Goal: Obtain resource: Download file/media

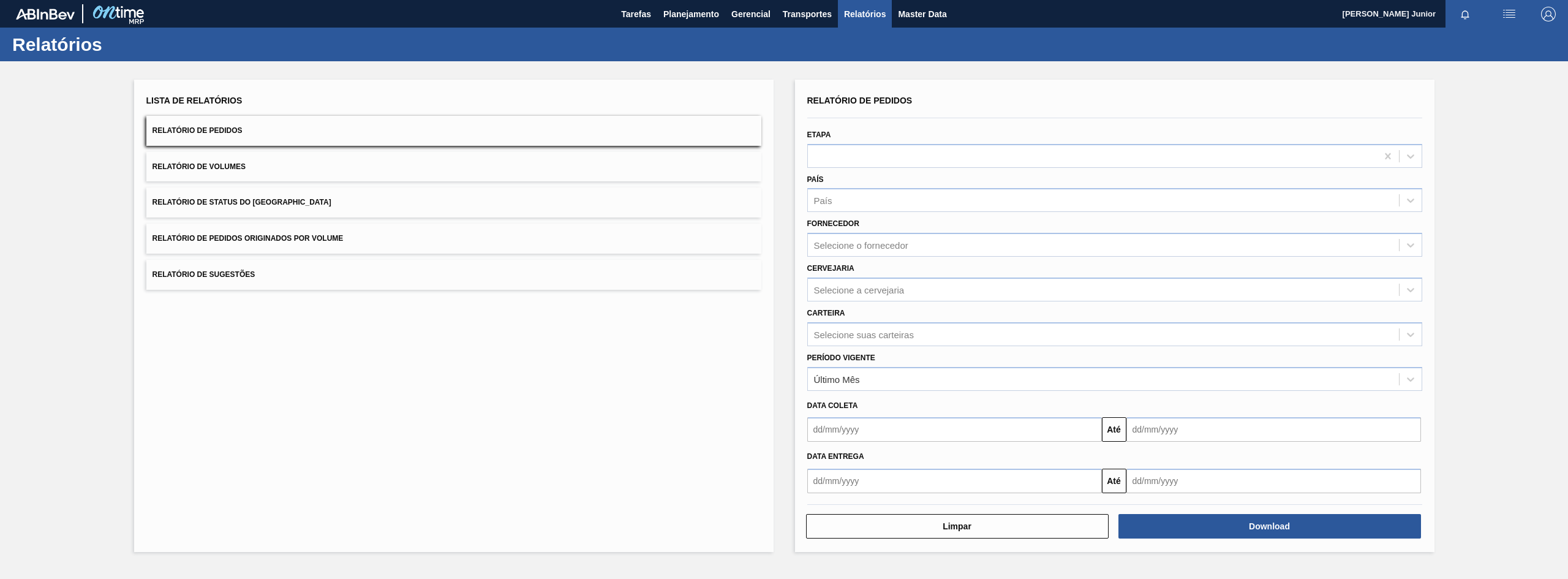
click at [337, 240] on span "Relatório de Pedidos Originados por Volume" at bounding box center [248, 238] width 191 height 9
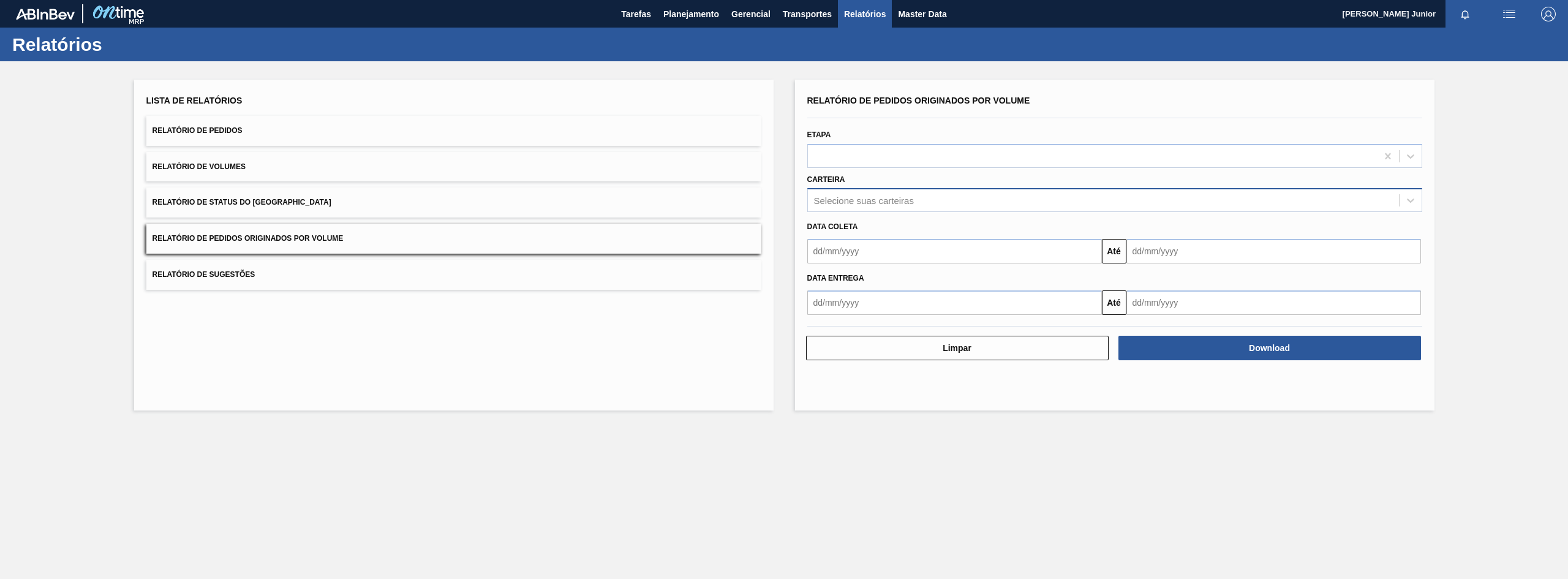
click at [920, 195] on div "Selecione suas carteiras" at bounding box center [1104, 201] width 591 height 18
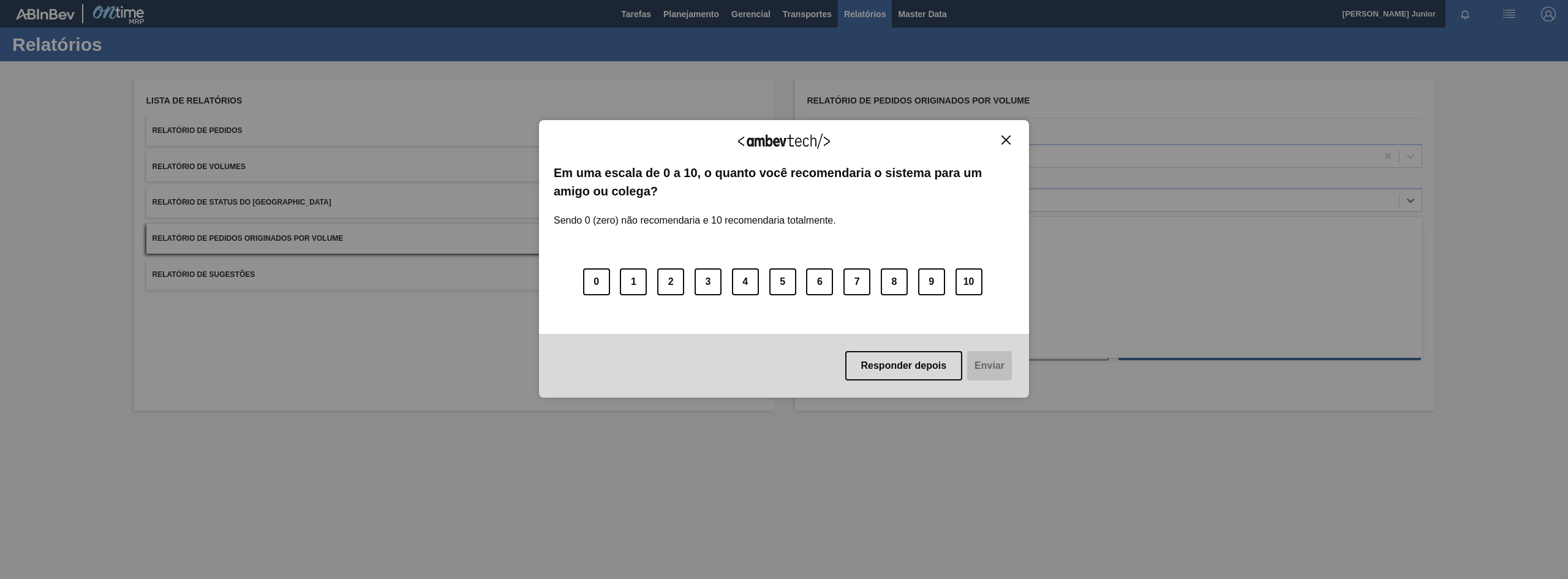
type input "gar"
click at [1010, 139] on img "Close" at bounding box center [1006, 140] width 9 height 9
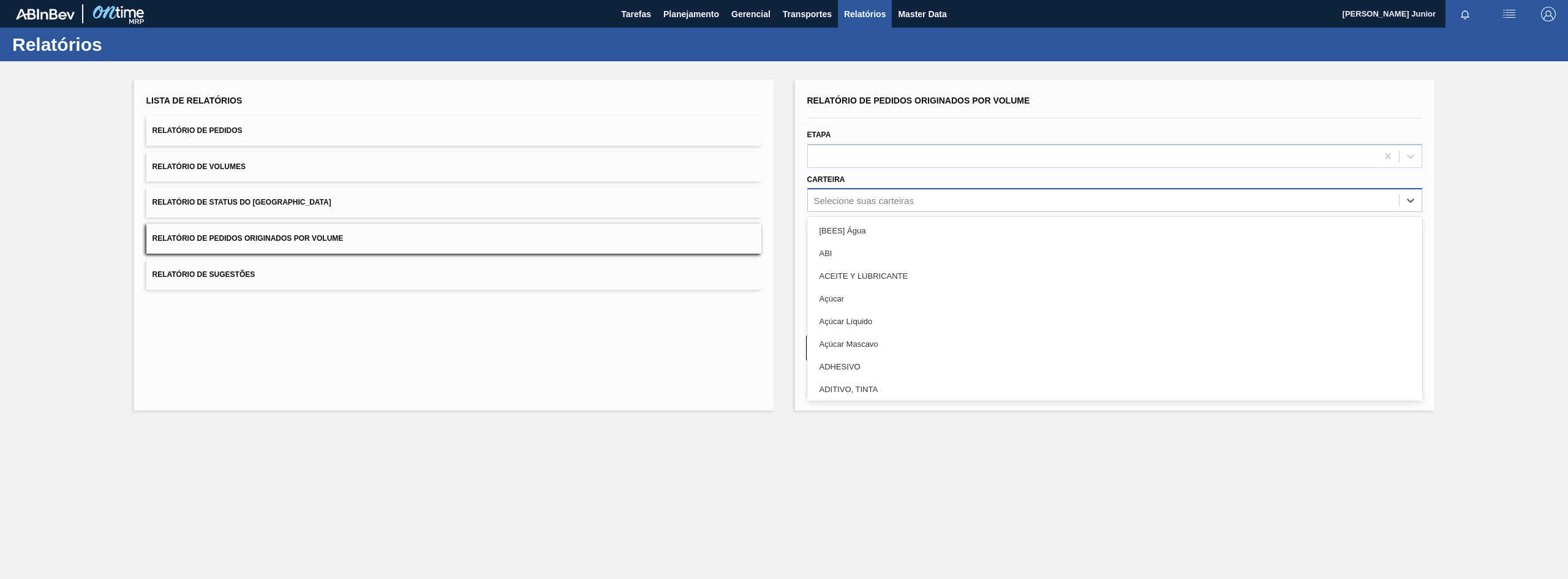
click at [905, 198] on div "Selecione suas carteiras" at bounding box center [863, 201] width 100 height 10
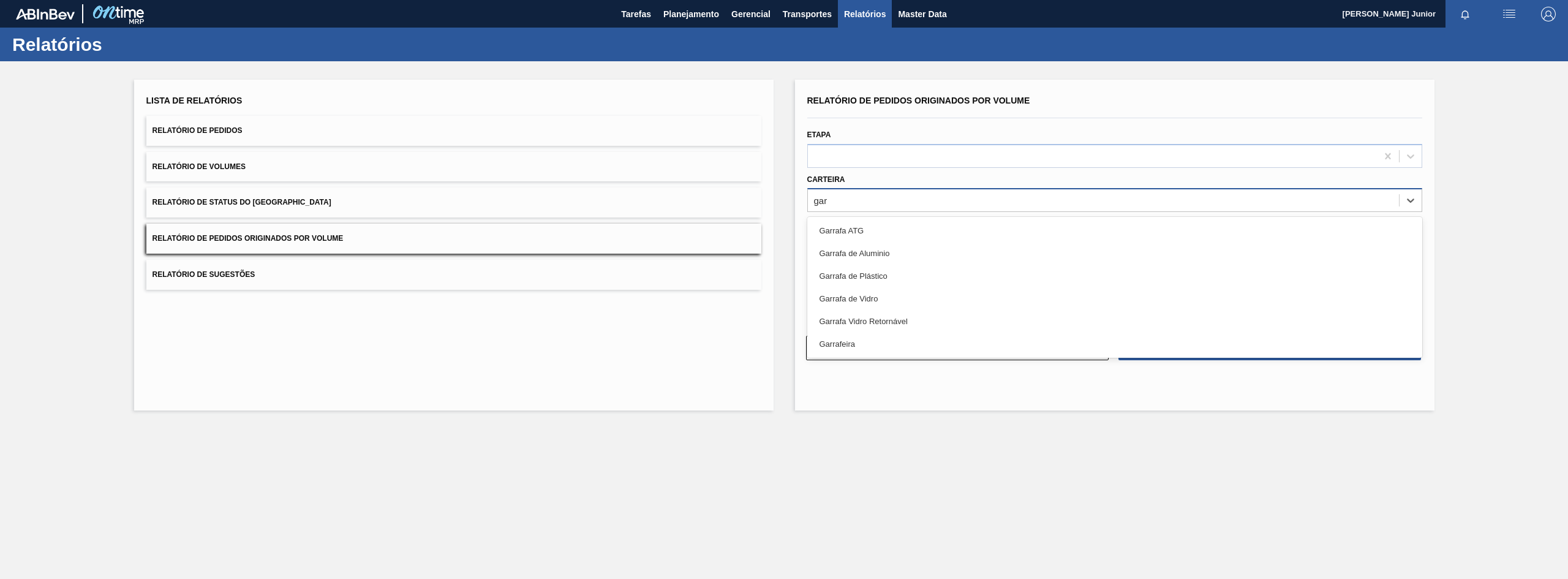
type input "garr"
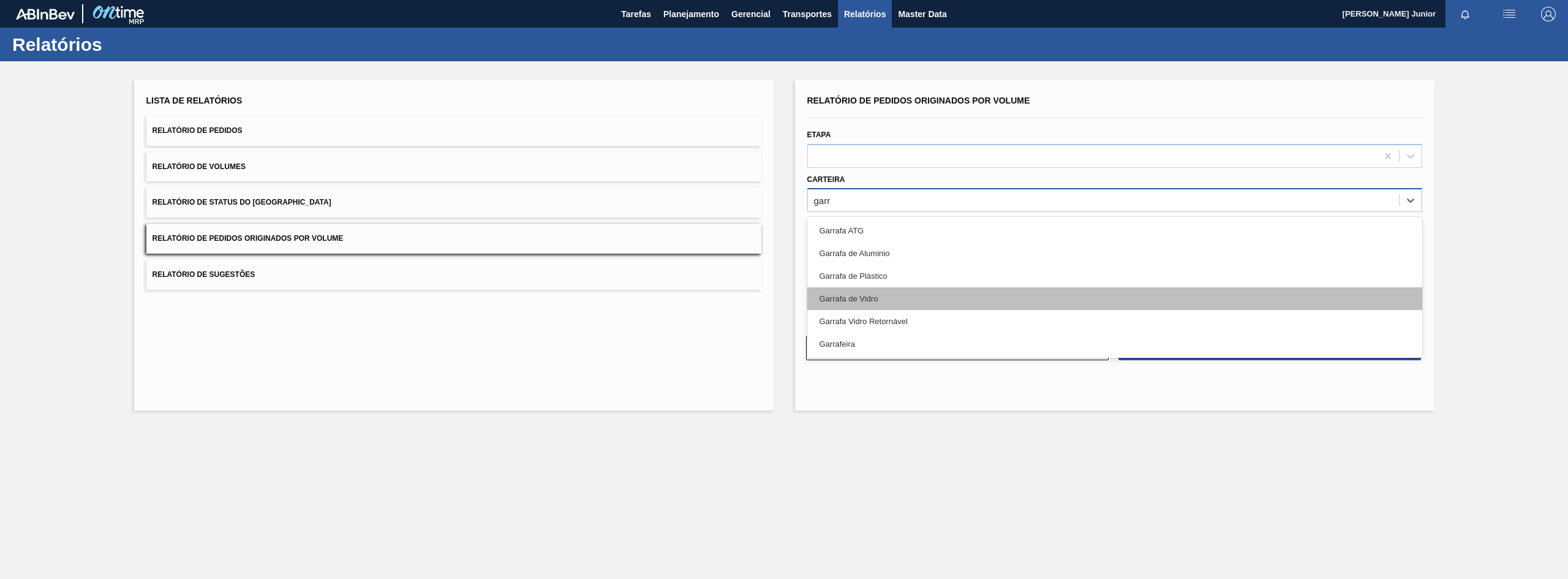
click at [905, 294] on div "Garrafa de Vidro" at bounding box center [1115, 299] width 615 height 23
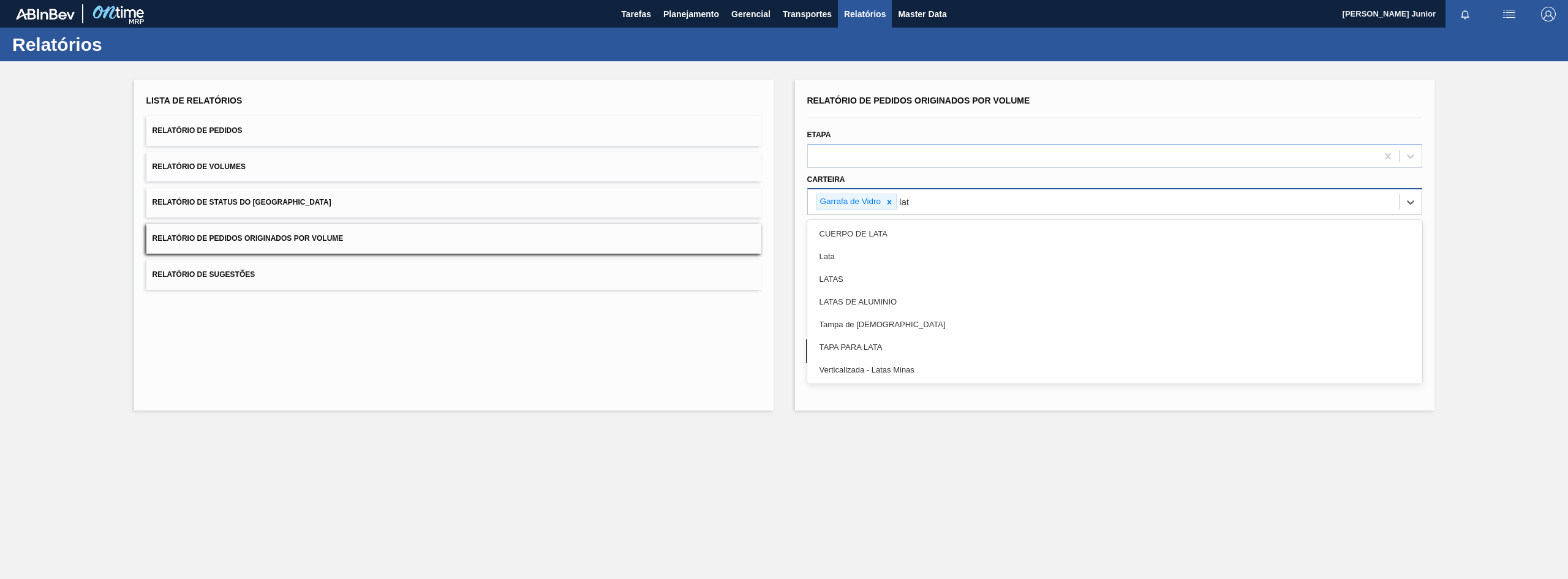
type input "lata"
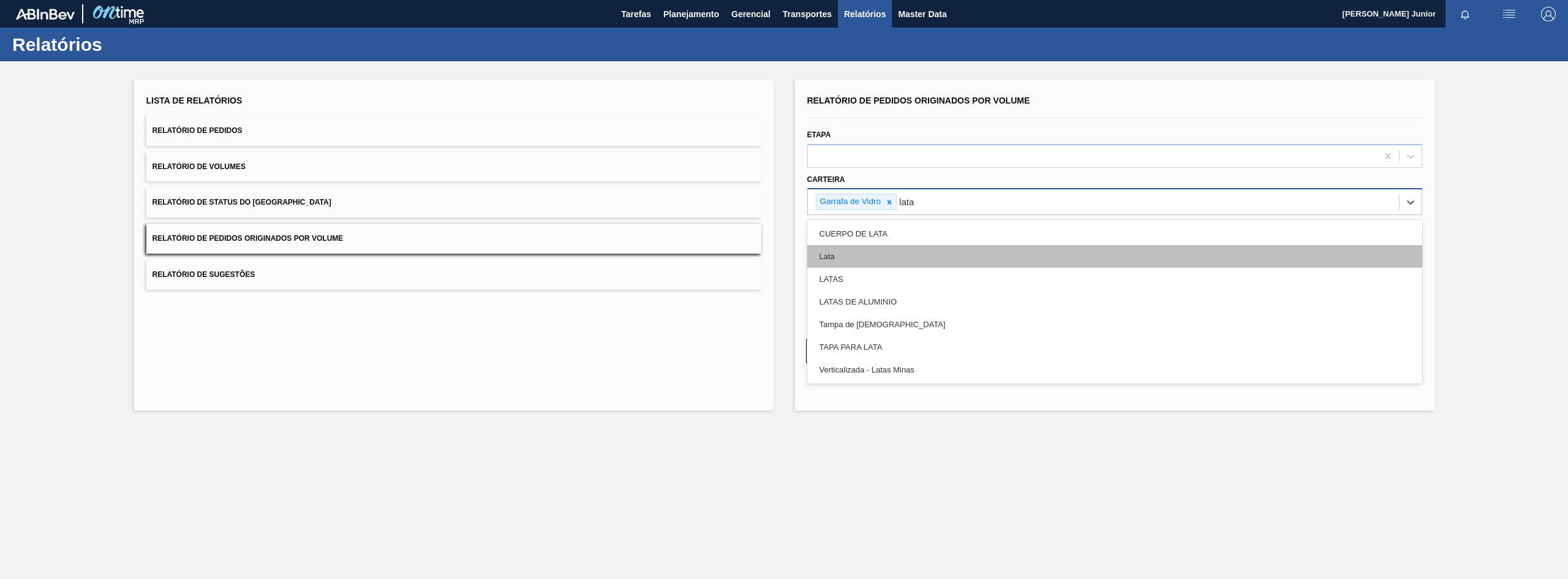
click at [890, 253] on div "Lata" at bounding box center [1115, 256] width 615 height 23
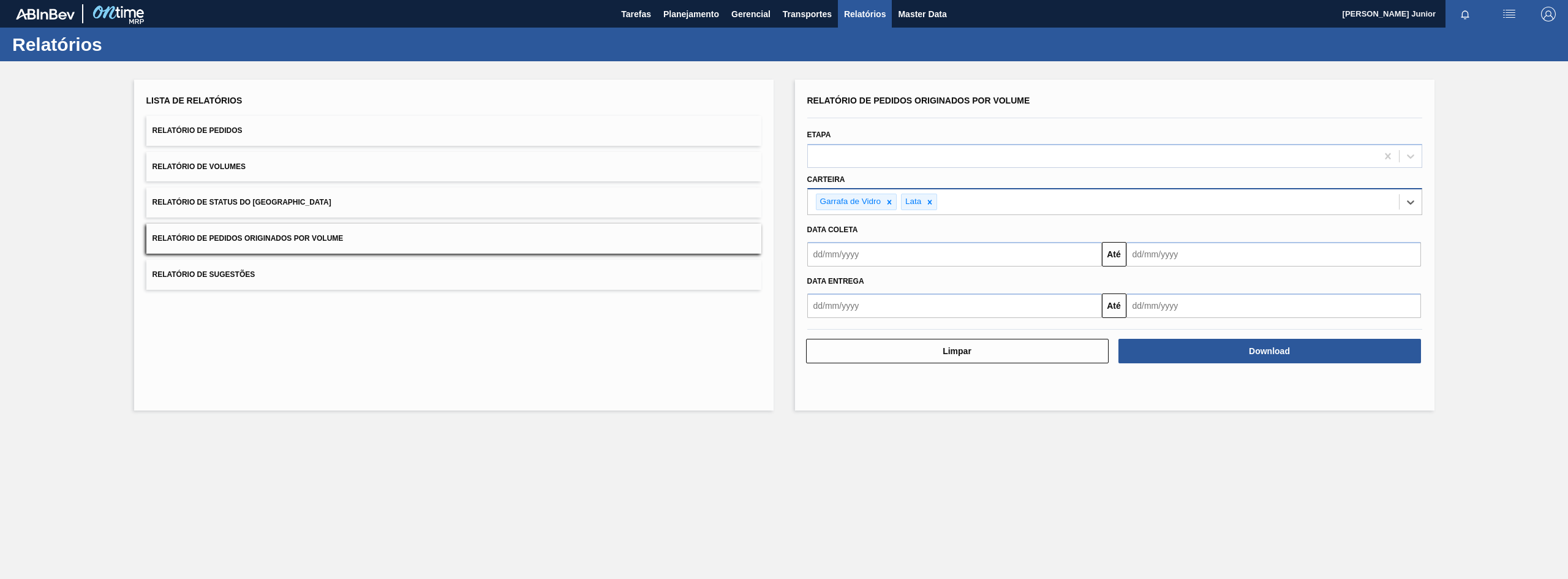
type input "a"
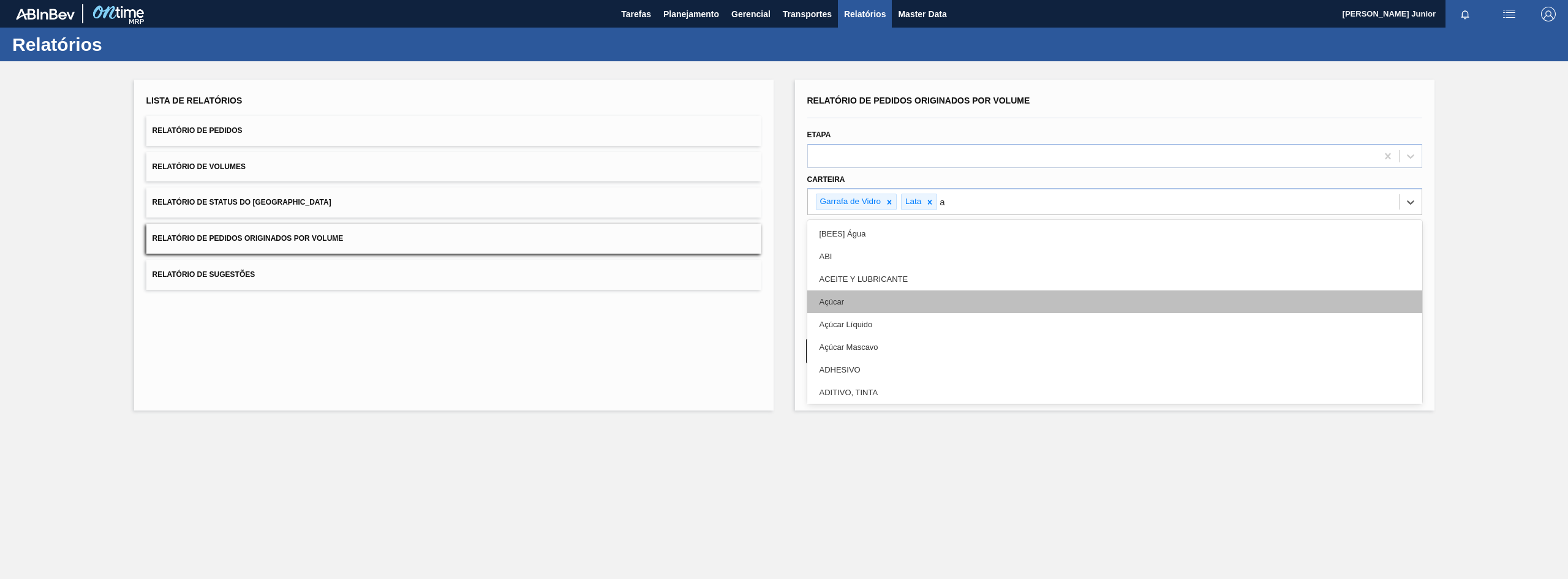
click at [878, 292] on div "Açúcar" at bounding box center [1115, 302] width 615 height 23
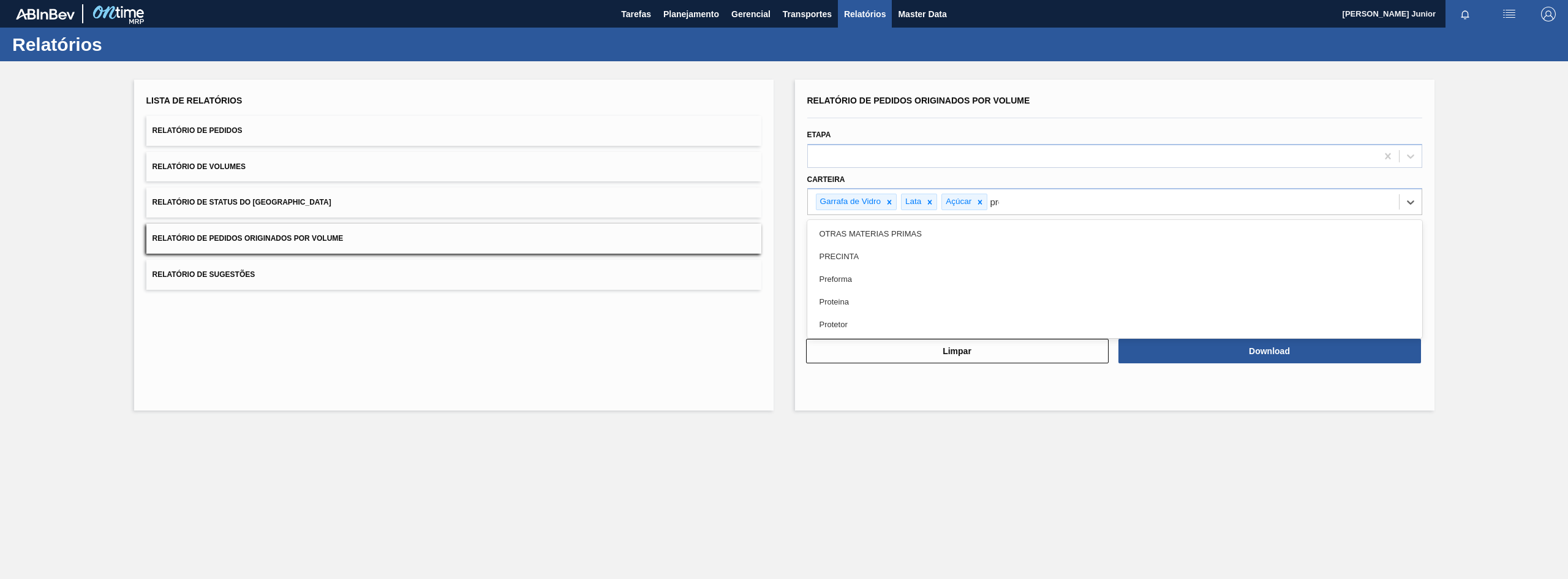
type input "pref"
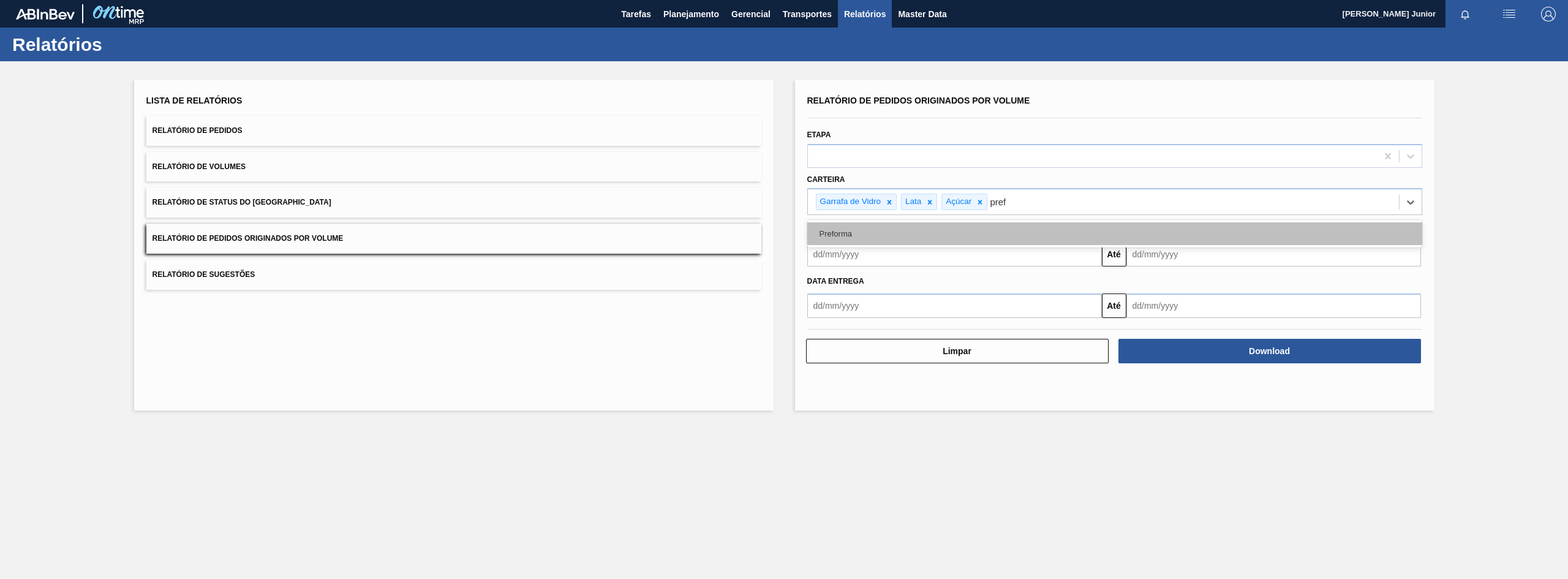
click at [880, 237] on div "Preforma" at bounding box center [1115, 234] width 615 height 23
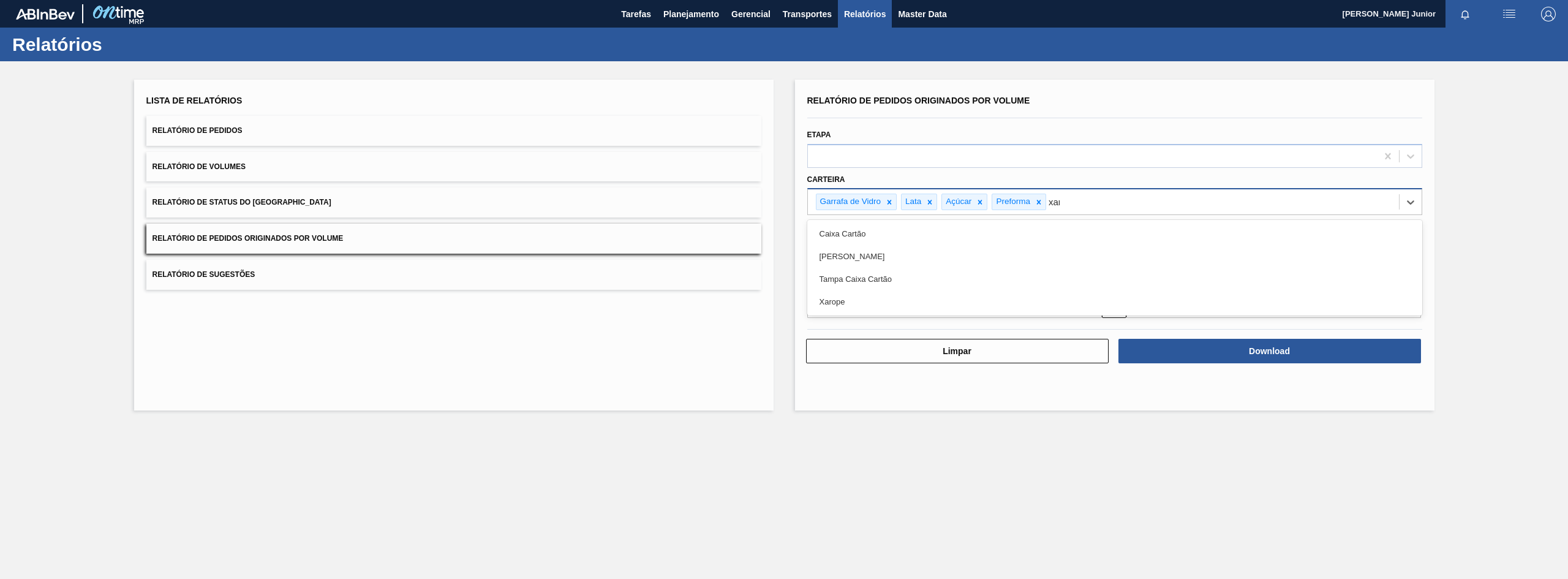
type input "xaro"
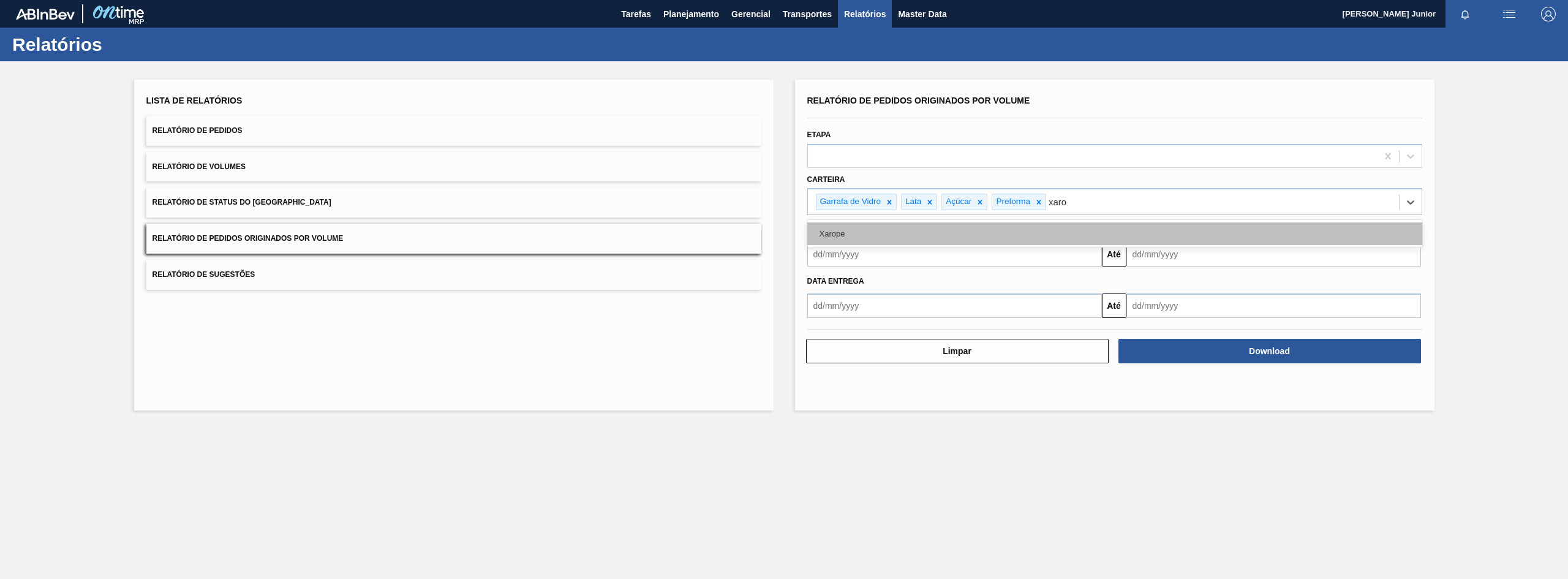
click at [1111, 230] on div "Xarope" at bounding box center [1115, 234] width 615 height 23
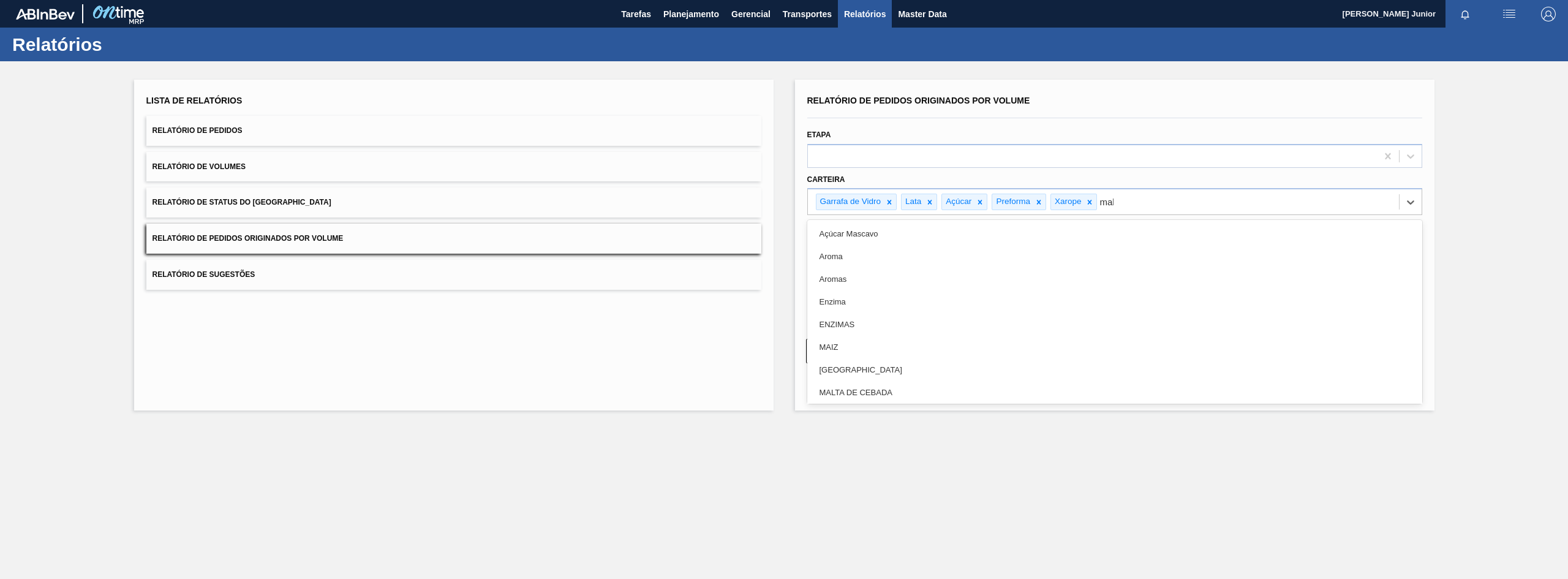
type input "malt"
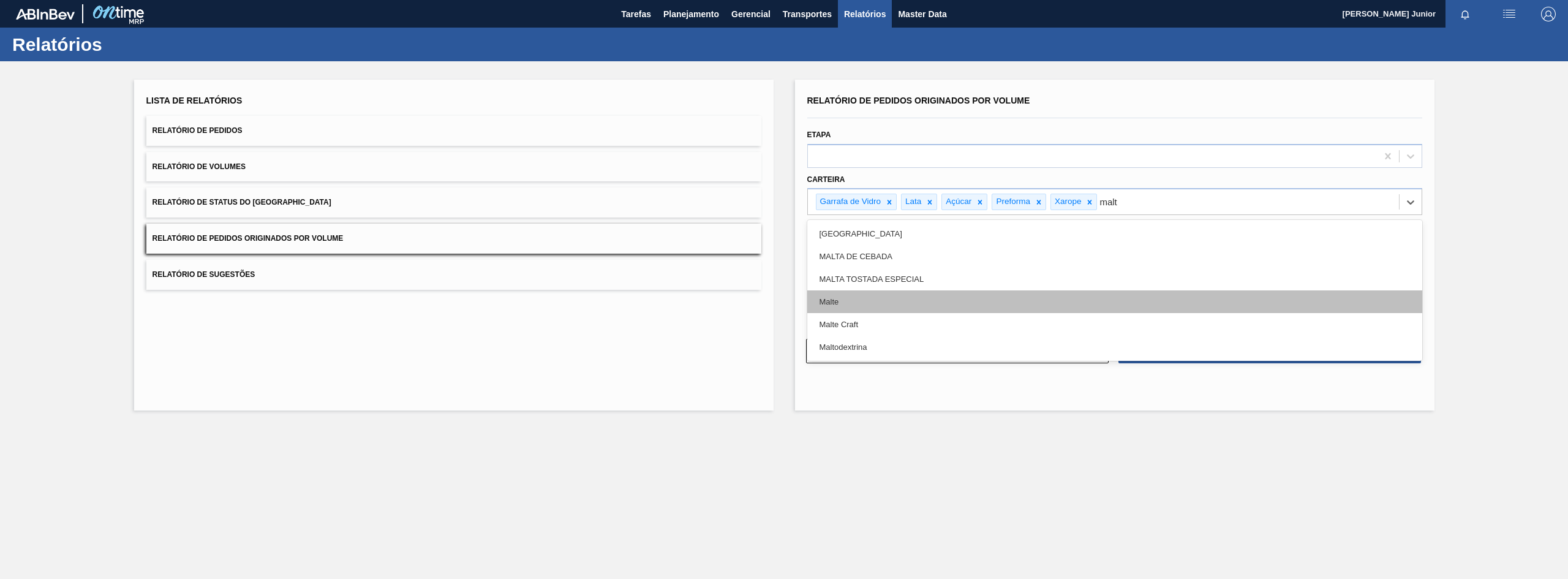
click at [1099, 294] on div "Malte" at bounding box center [1115, 302] width 615 height 23
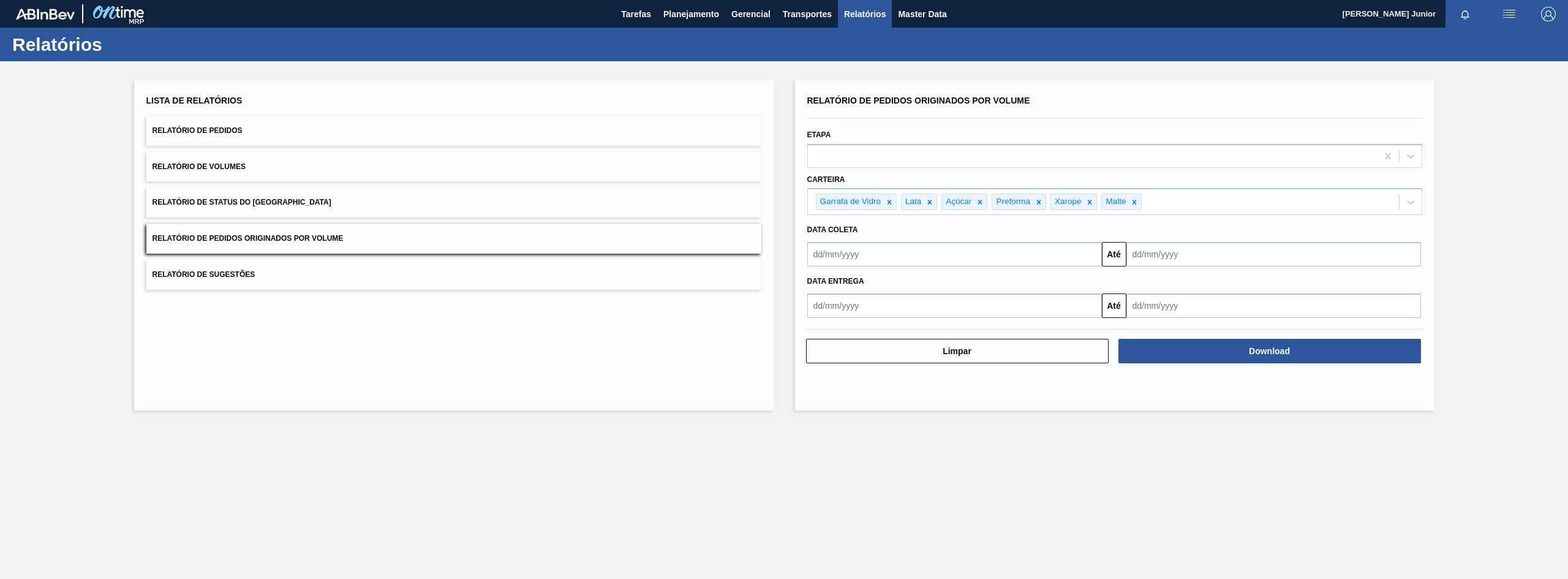
click at [899, 255] on input "text" at bounding box center [955, 254] width 295 height 24
click at [821, 284] on button "Previous Month" at bounding box center [818, 284] width 9 height 9
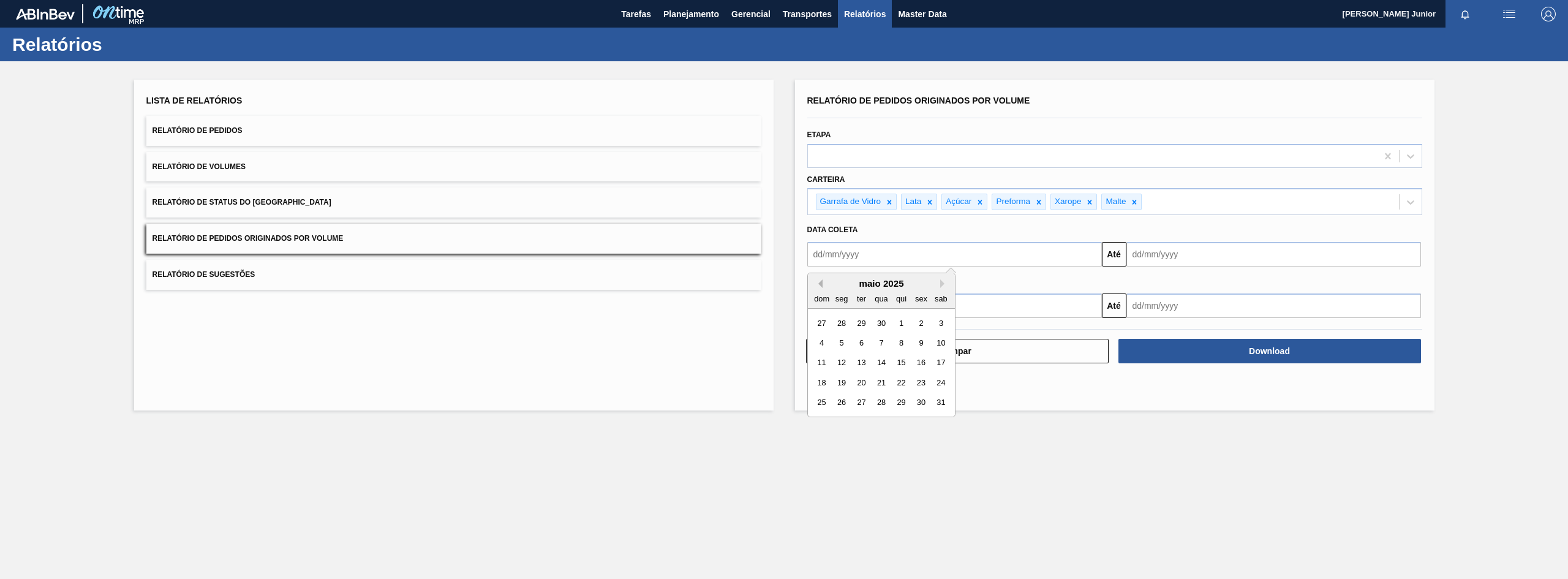
click at [821, 284] on button "Previous Month" at bounding box center [818, 284] width 9 height 9
click at [885, 322] on div "1" at bounding box center [881, 323] width 16 height 16
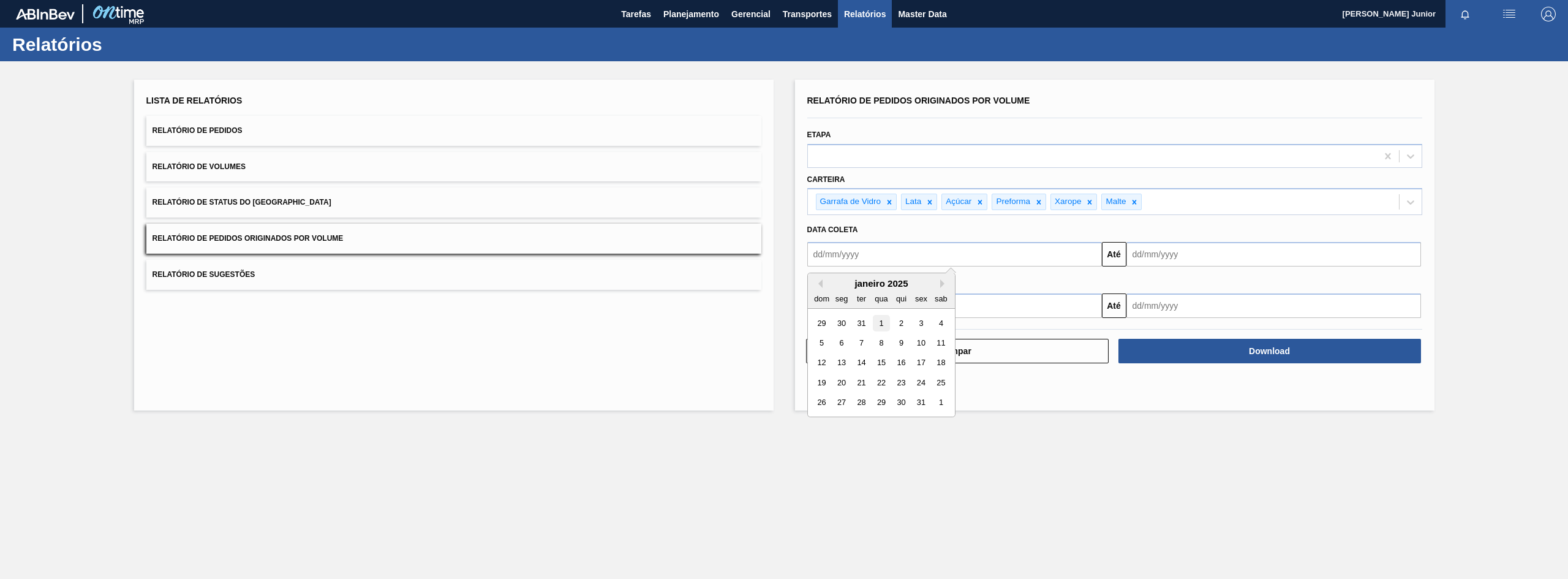
type input "[DATE]"
click at [1192, 263] on input "text" at bounding box center [1274, 254] width 295 height 24
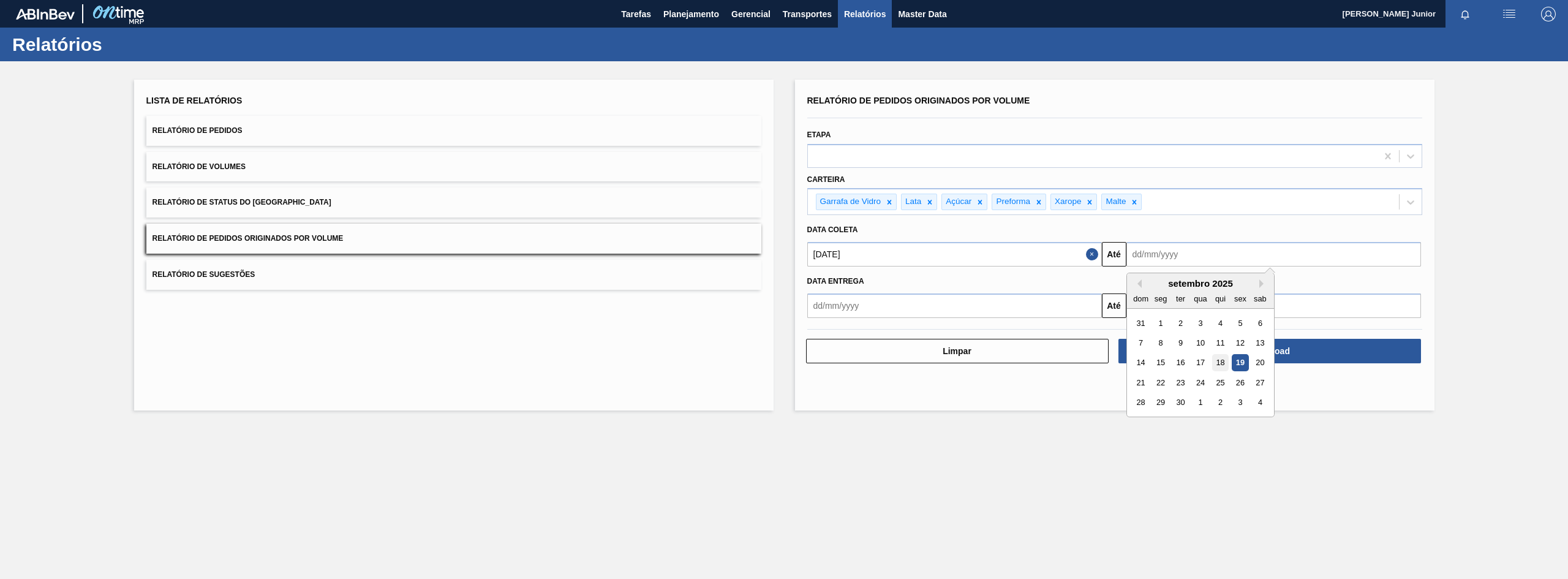
click at [1225, 363] on div "18" at bounding box center [1219, 363] width 16 height 16
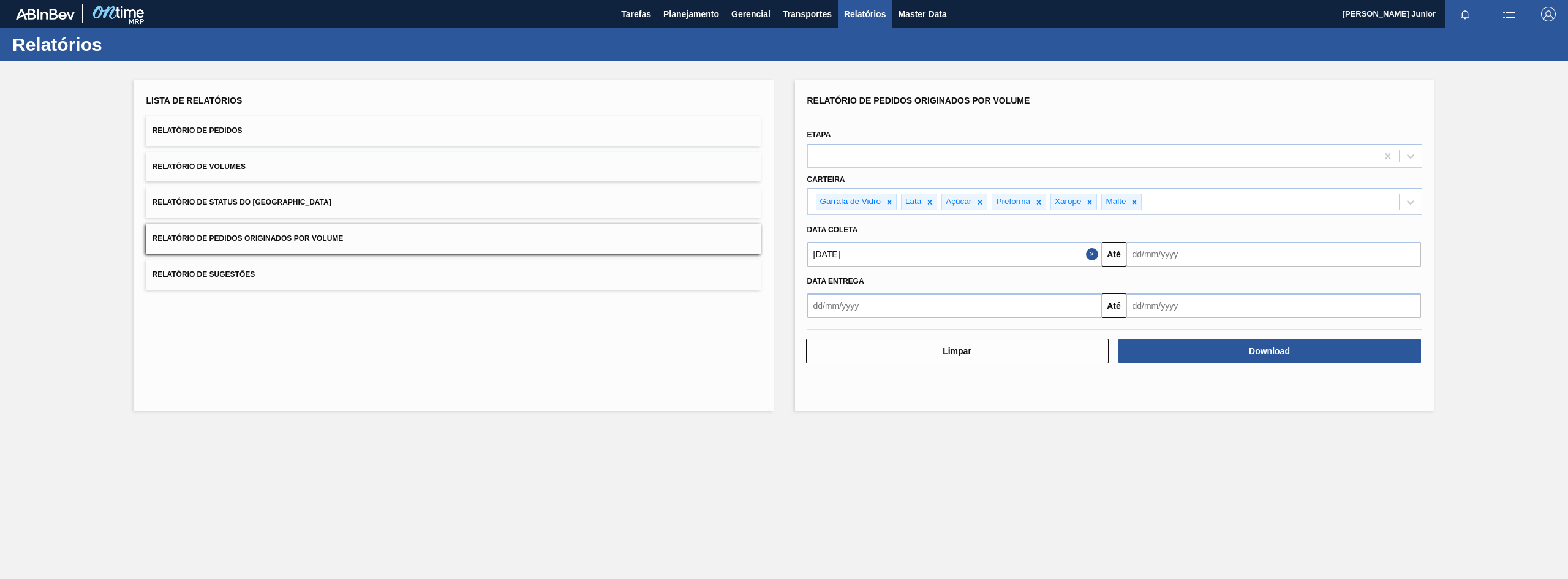
type input "[DATE]"
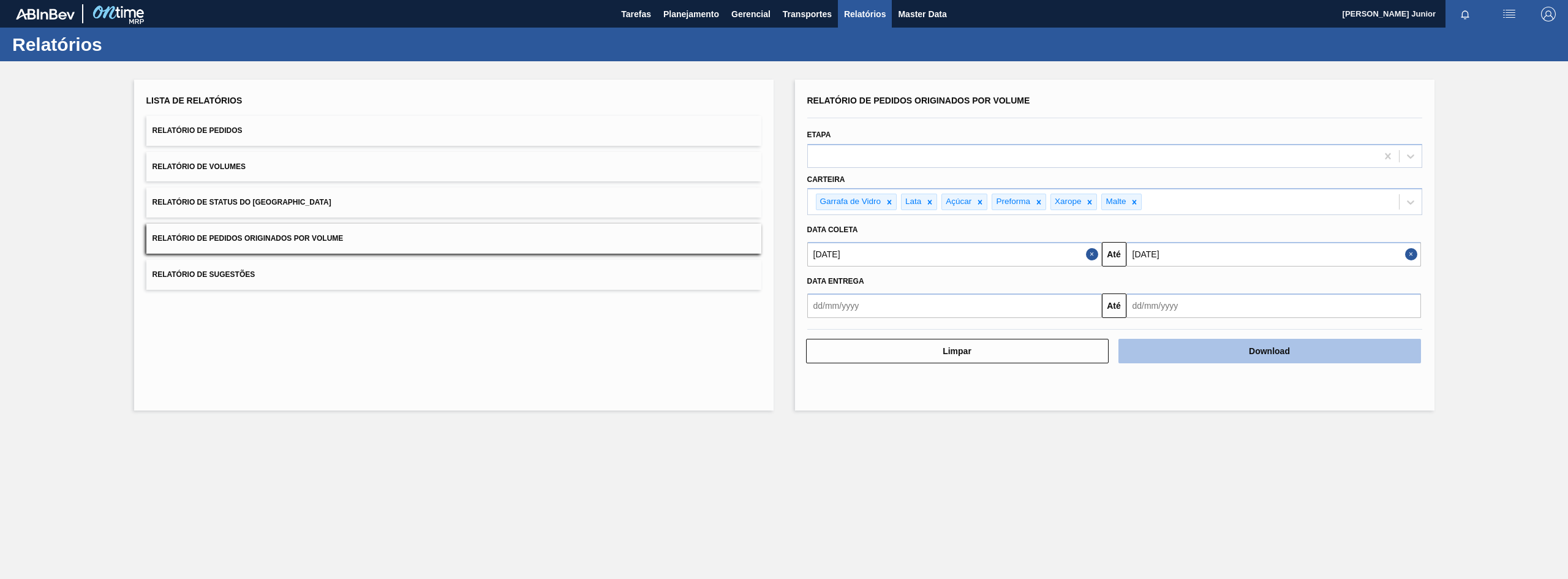
click at [1204, 353] on button "Download" at bounding box center [1269, 350] width 302 height 24
